Goal: Navigation & Orientation: Go to known website

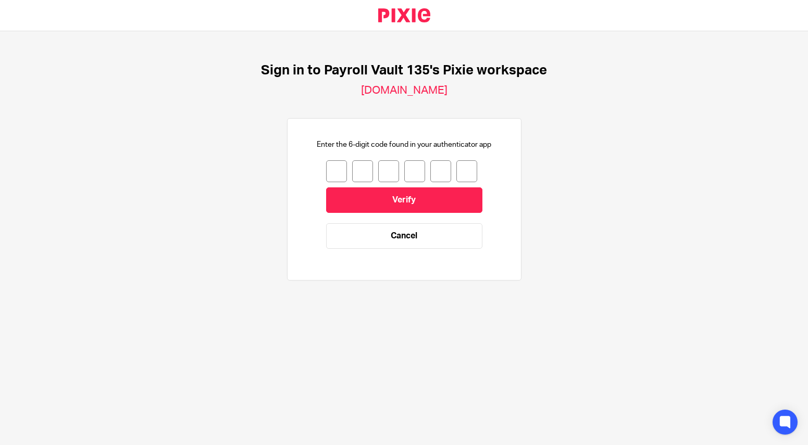
click at [334, 173] on input "number" at bounding box center [336, 171] width 21 height 22
type input "4"
type input "6"
type input "1"
click at [414, 171] on input "1" at bounding box center [414, 171] width 21 height 22
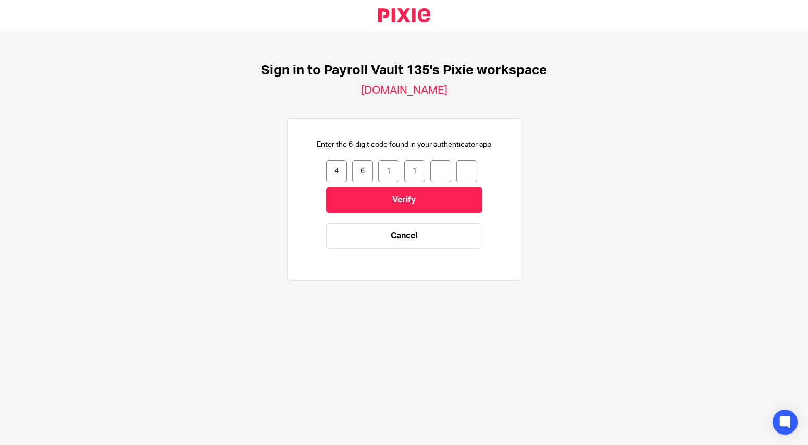
type input "7"
type input "0"
type input "7"
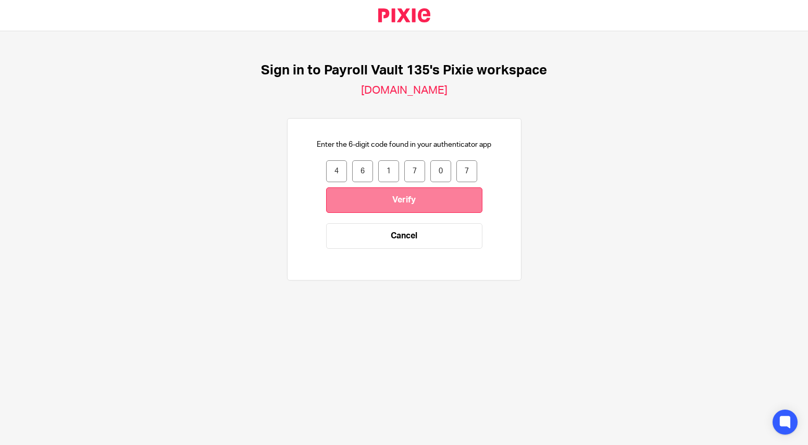
click at [412, 197] on input "Verify" at bounding box center [404, 201] width 156 height 26
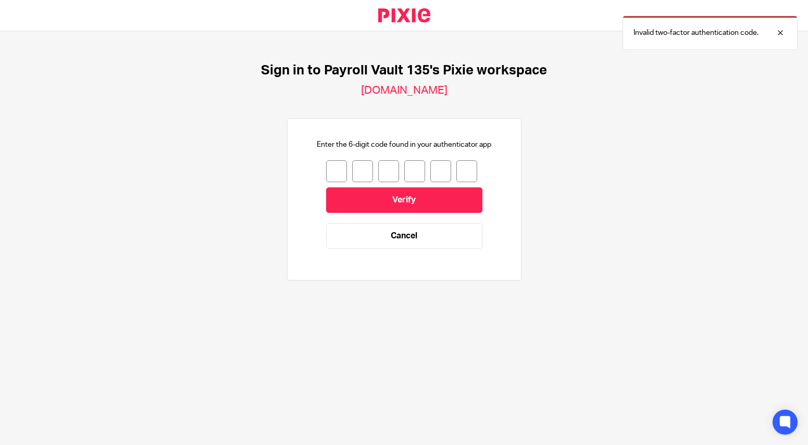
click at [337, 174] on input "number" at bounding box center [336, 171] width 21 height 22
type input "2"
type input "4"
type input "1"
type input "0"
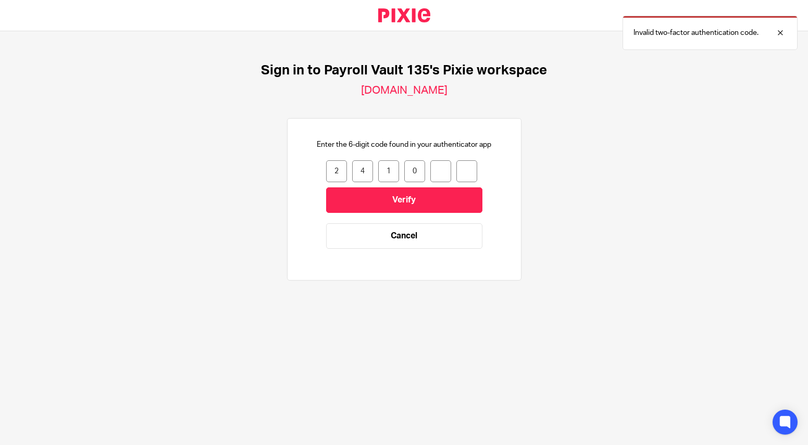
type input "2"
type input "6"
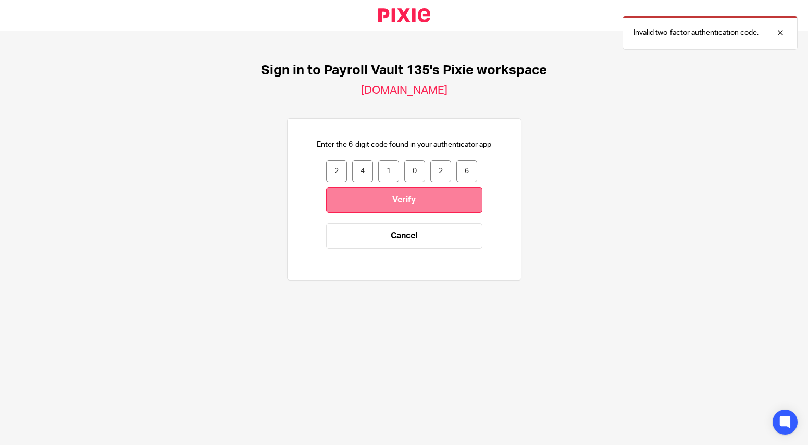
click at [402, 191] on input "Verify" at bounding box center [404, 201] width 156 height 26
